Goal: Information Seeking & Learning: Find specific fact

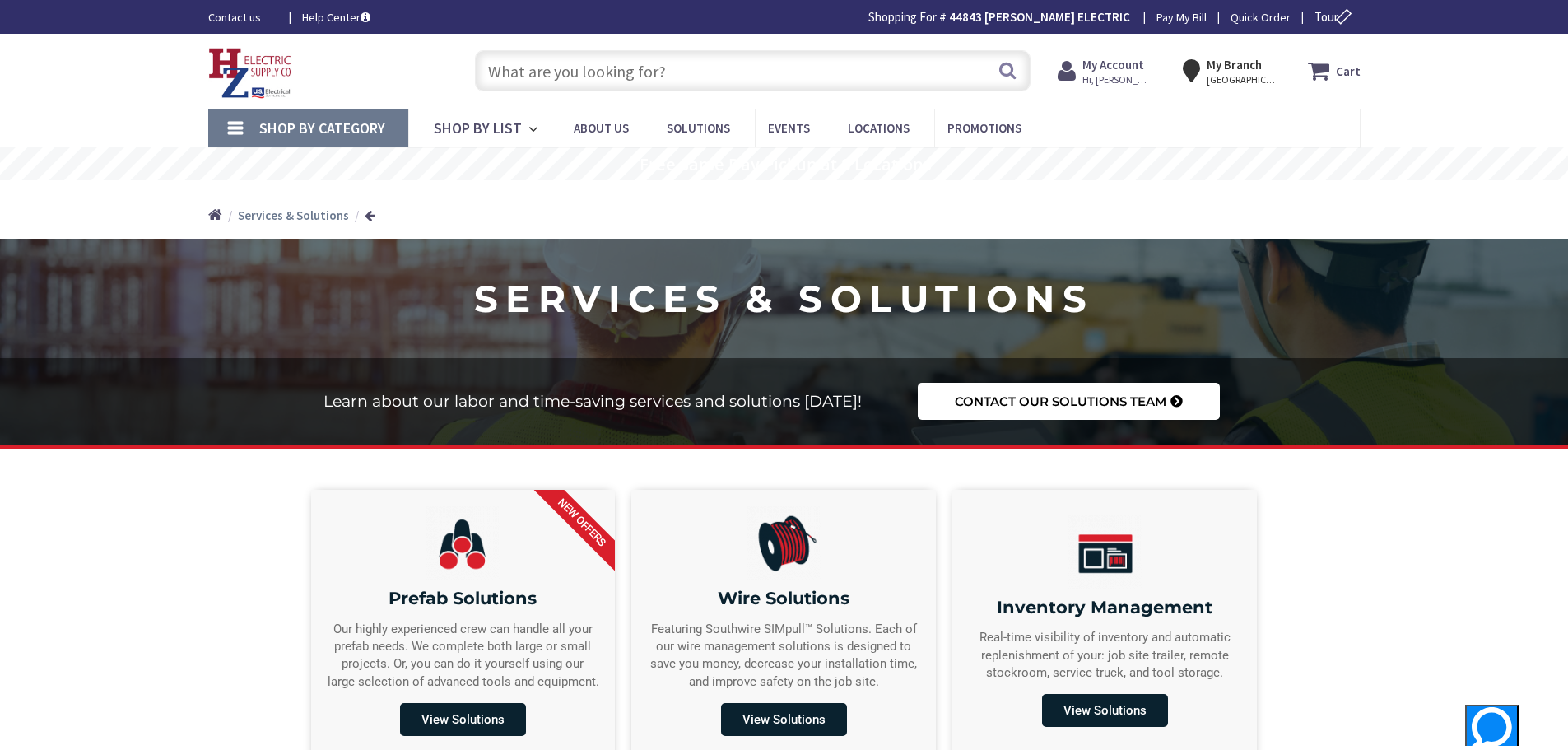
click at [496, 70] on input "text" at bounding box center [753, 71] width 556 height 41
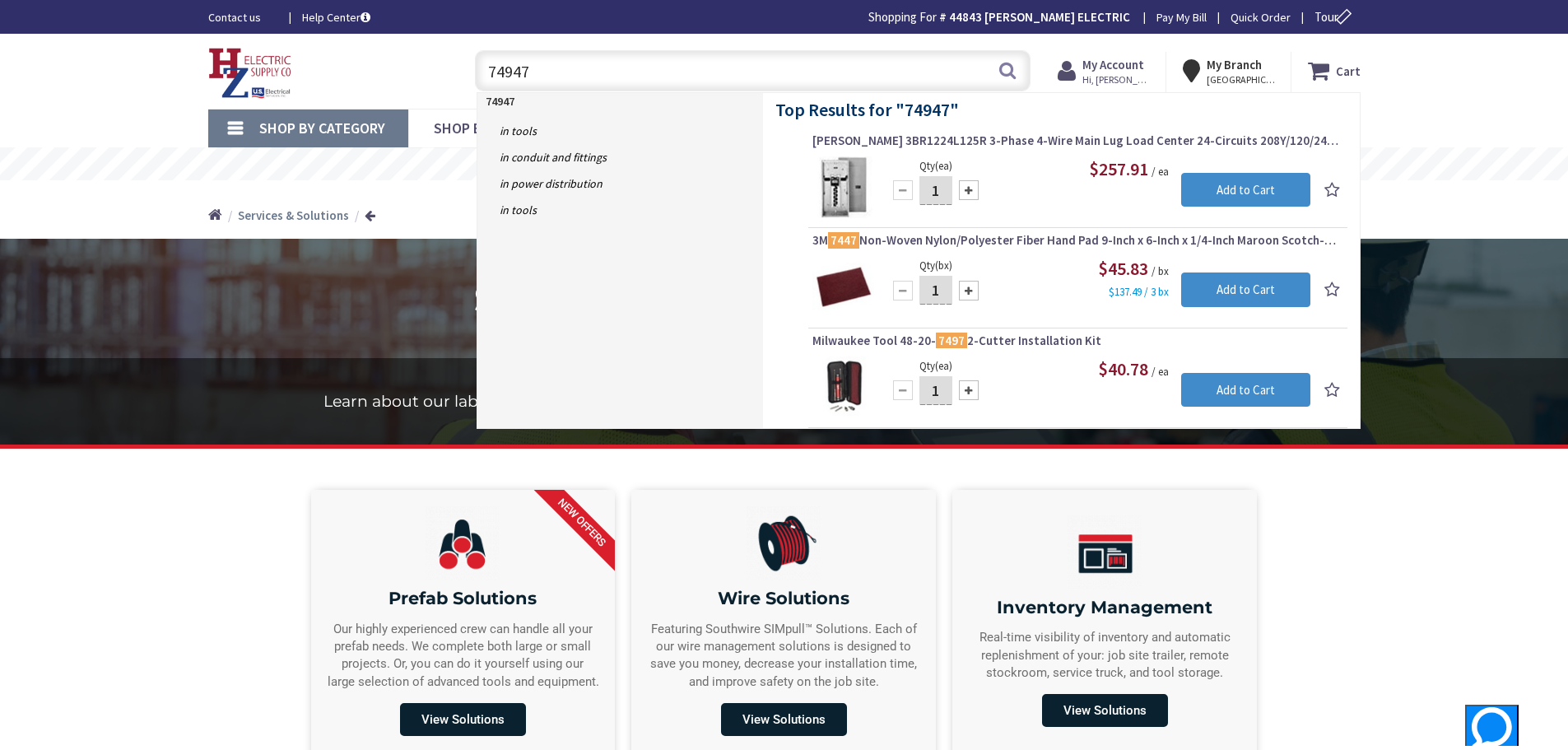
click at [486, 67] on input "74947" at bounding box center [753, 71] width 556 height 41
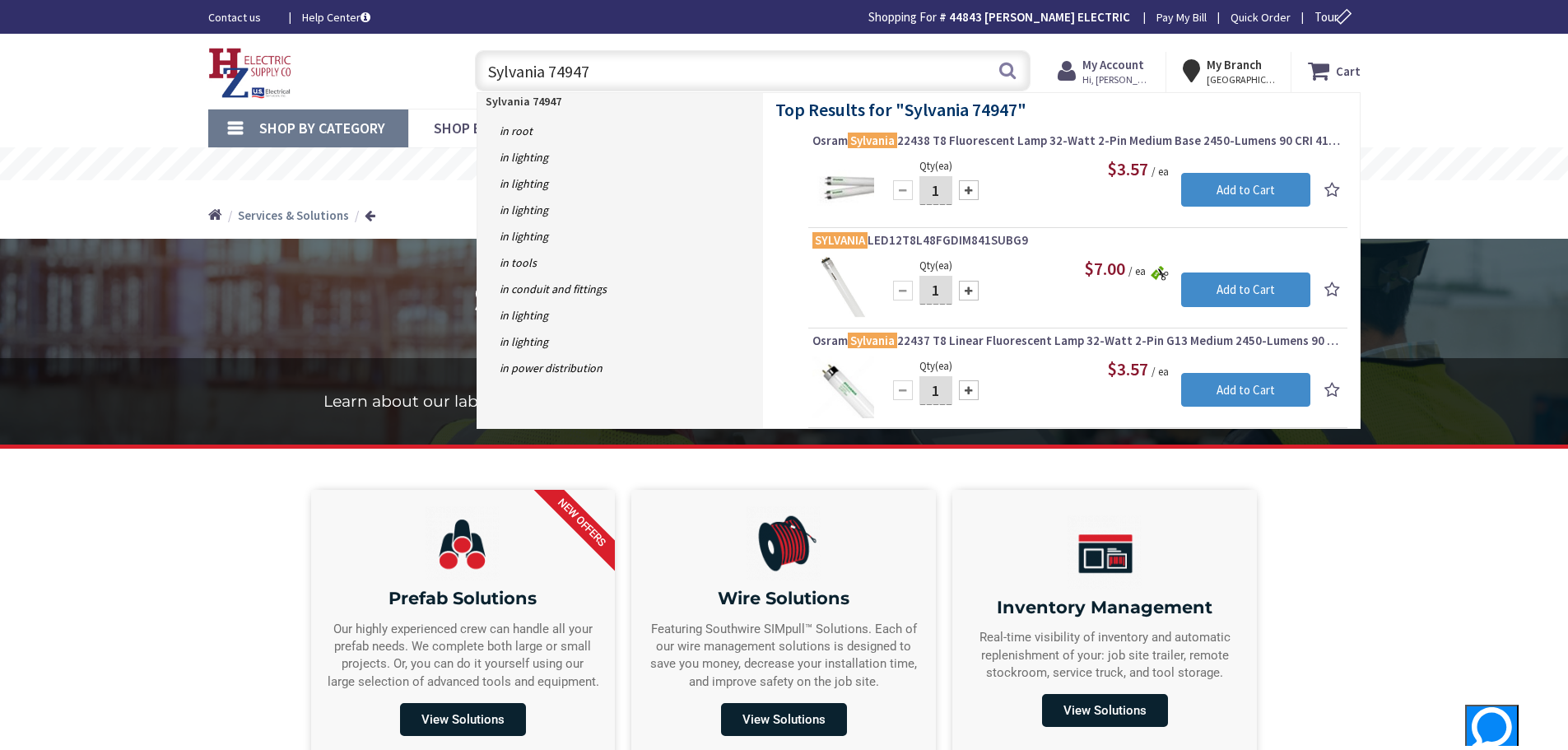
click at [1475, 88] on div "Skip to Content Toggle Nav Sylvania 74947 Sylvania 74947 Search Cart My Cart Cl…" at bounding box center [784, 71] width 1568 height 75
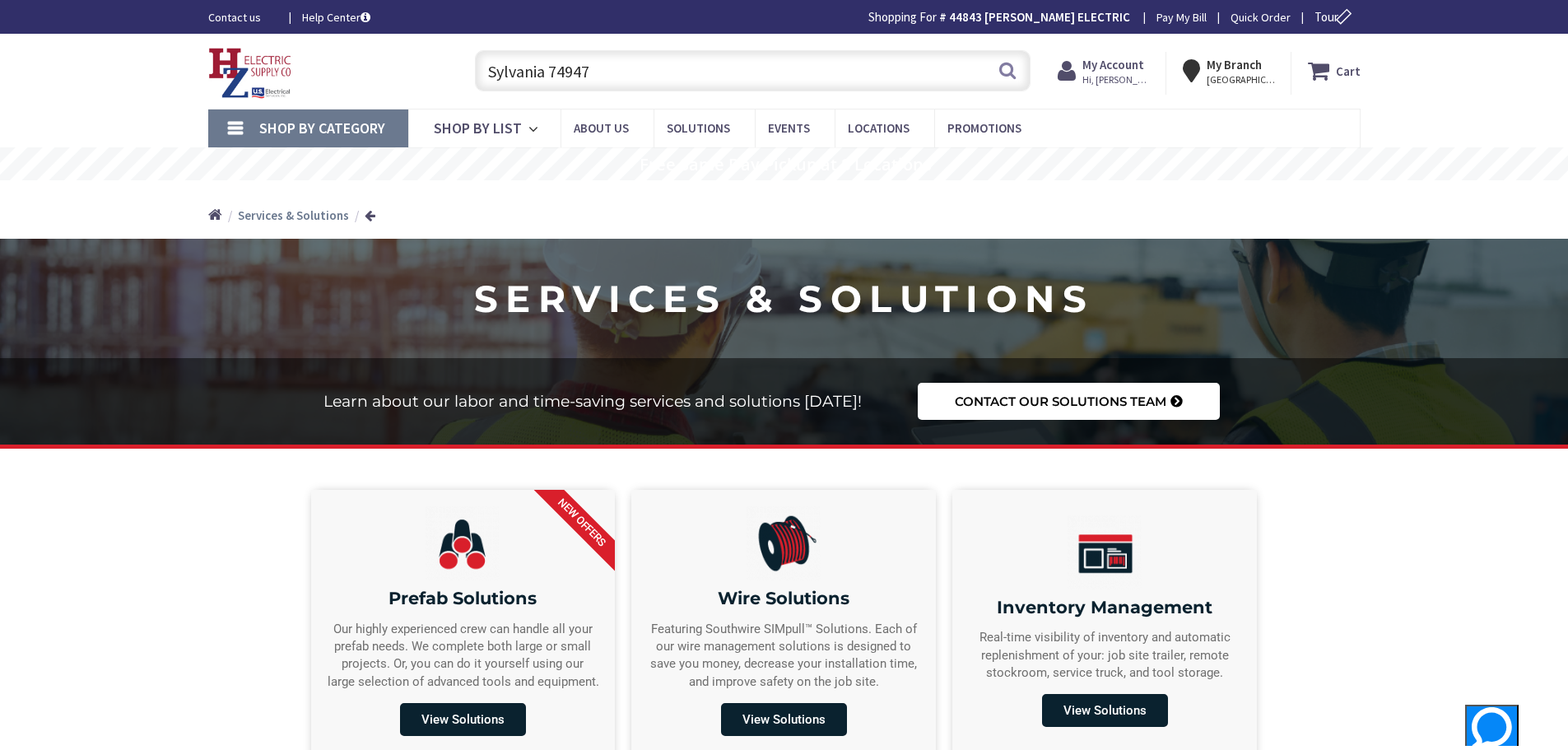
click at [616, 77] on input "Sylvania 74947" at bounding box center [753, 71] width 556 height 41
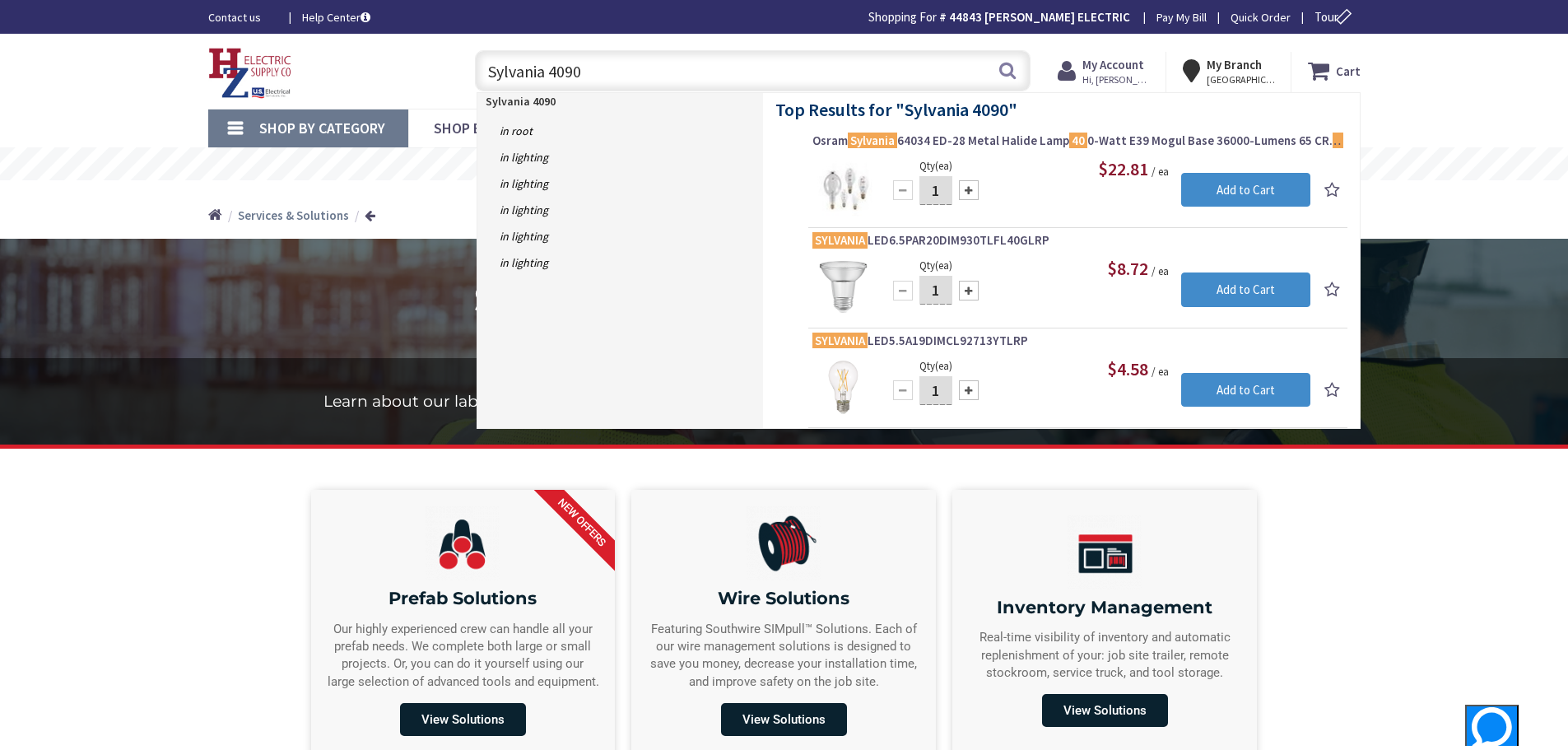
type input "Sylvania 40901"
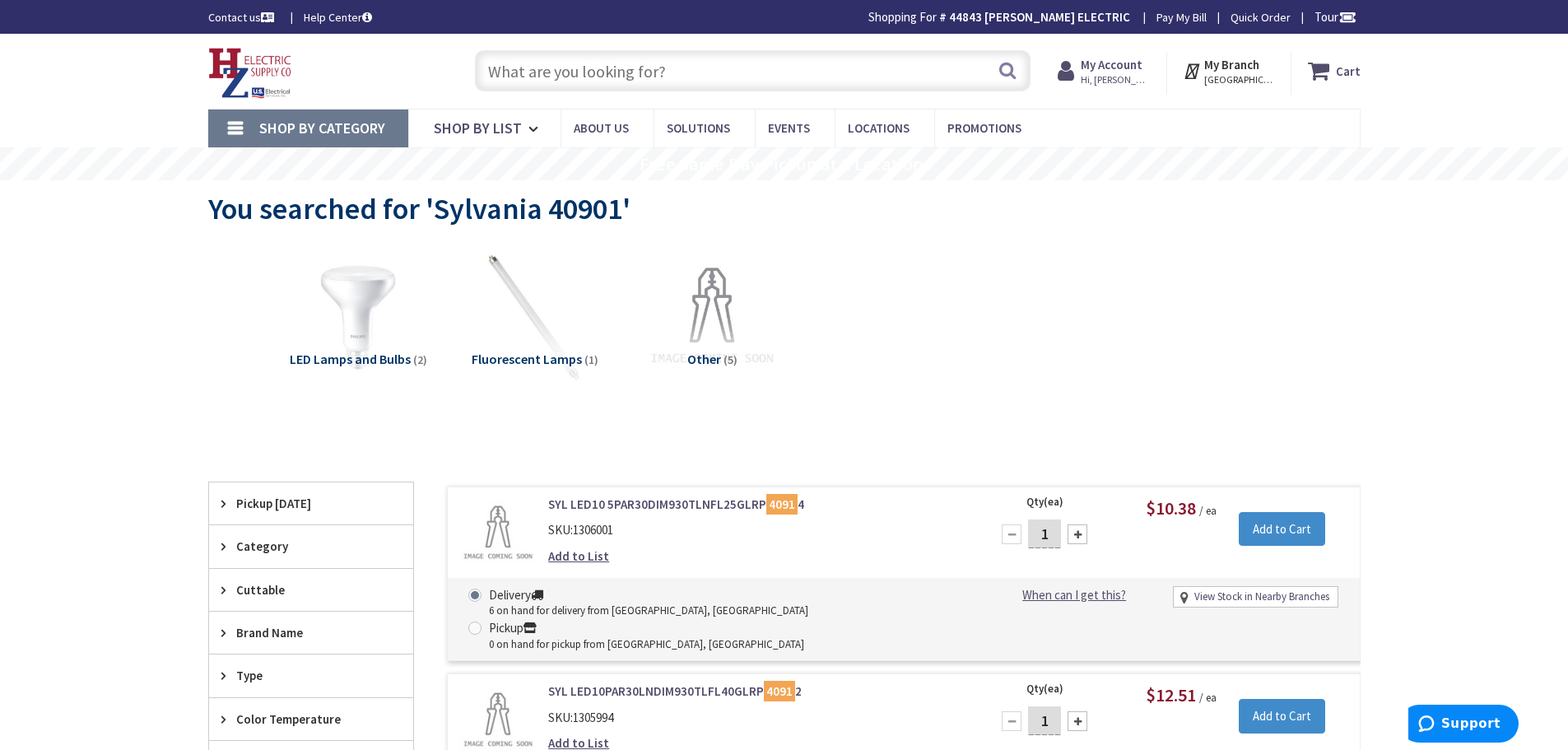
click at [658, 64] on input "text" at bounding box center [753, 71] width 556 height 41
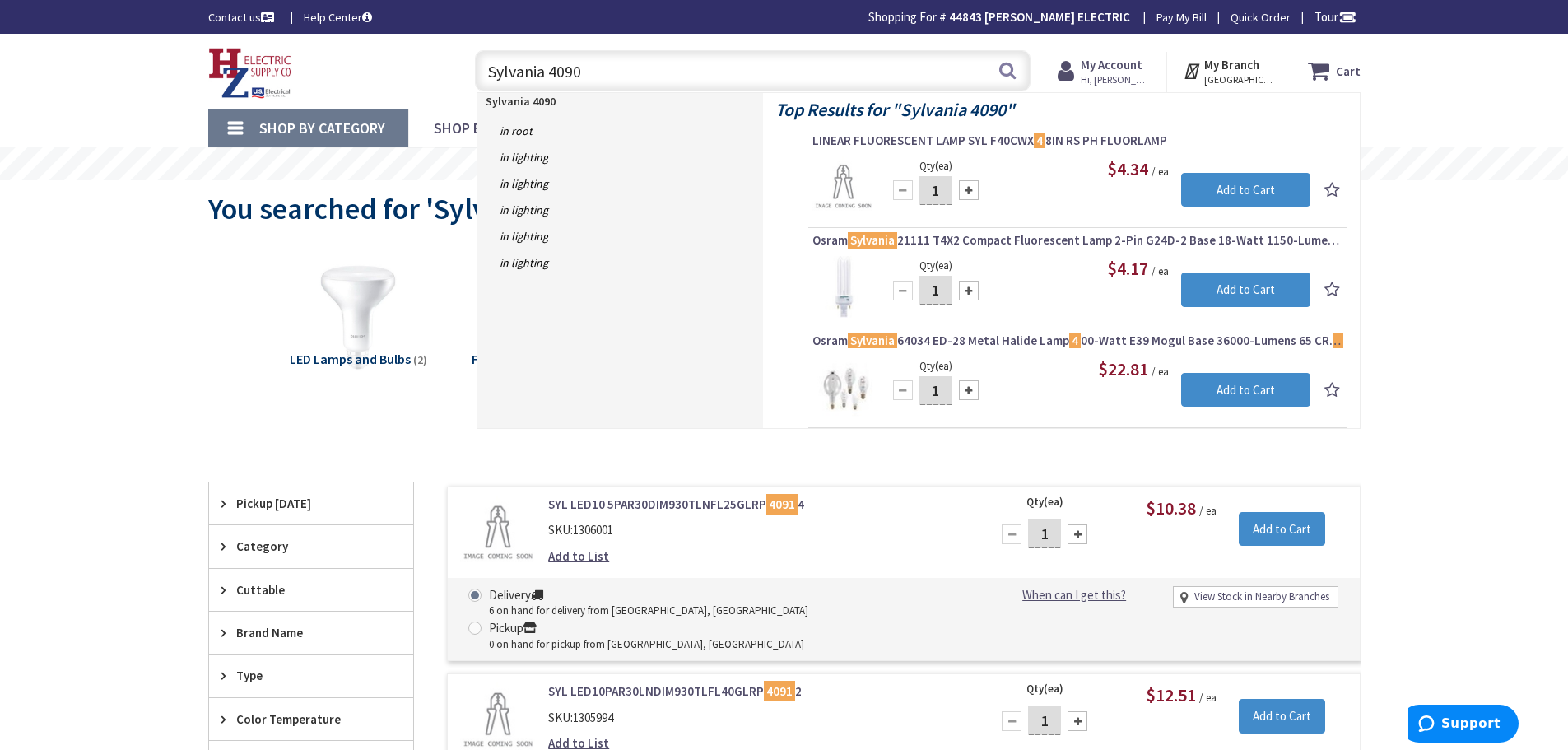
type input "Sylvania 40905"
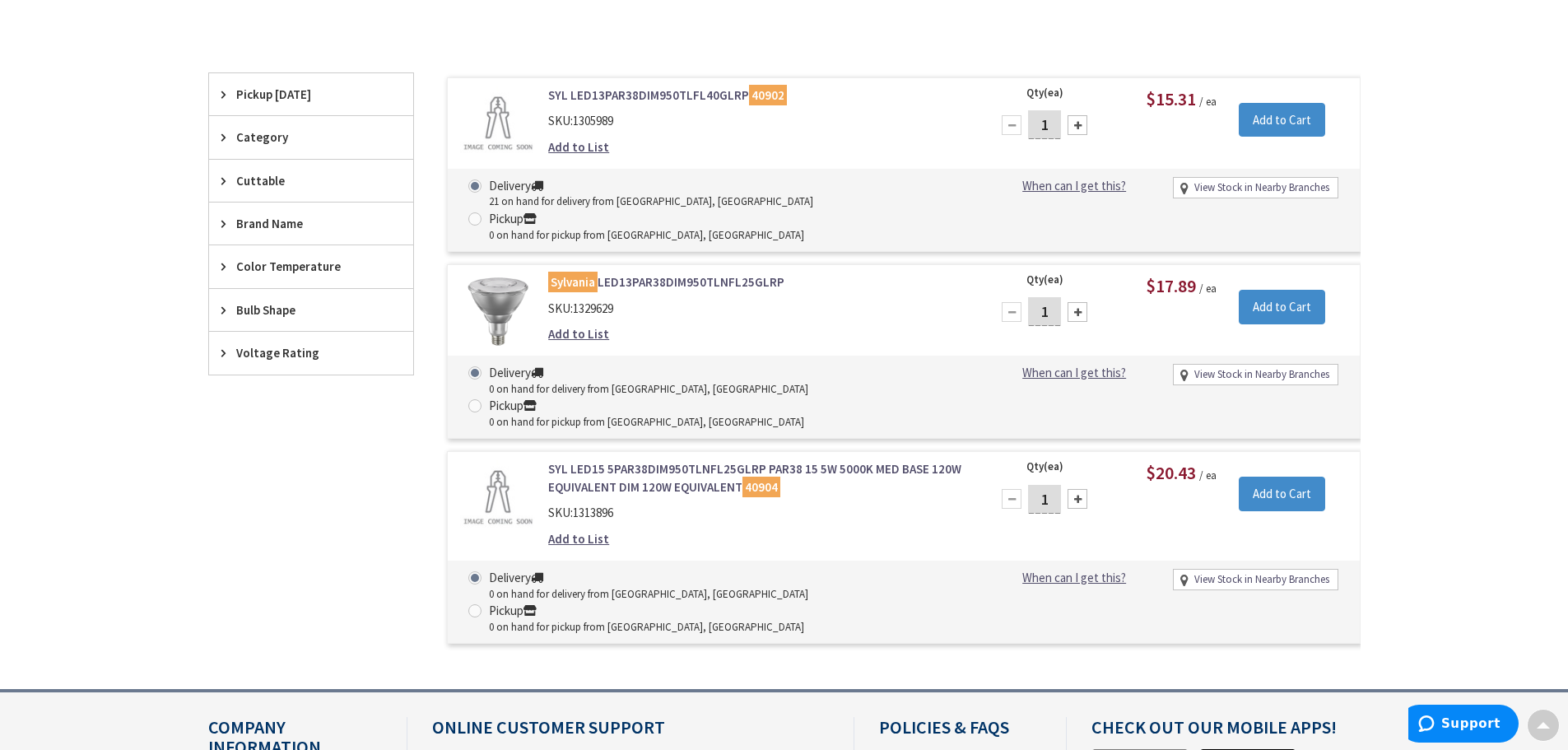
scroll to position [412, 0]
